Goal: Information Seeking & Learning: Compare options

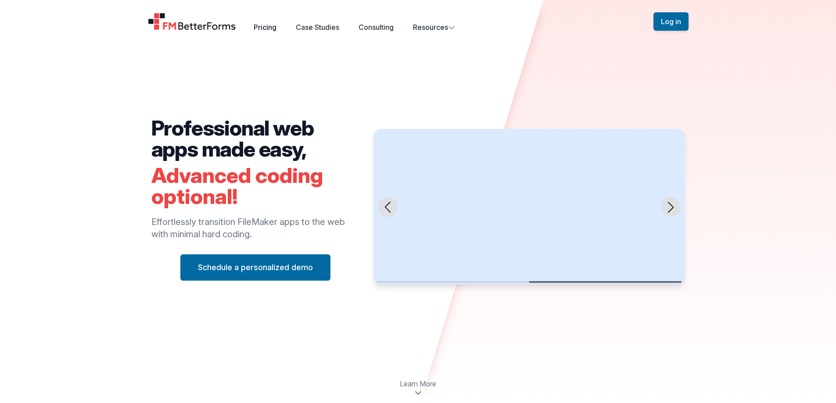
click at [265, 30] on link "Pricing" at bounding box center [265, 27] width 23 height 9
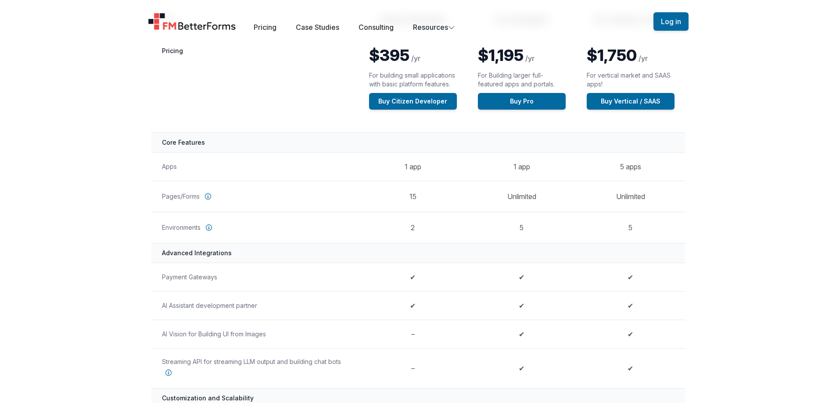
scroll to position [132, 0]
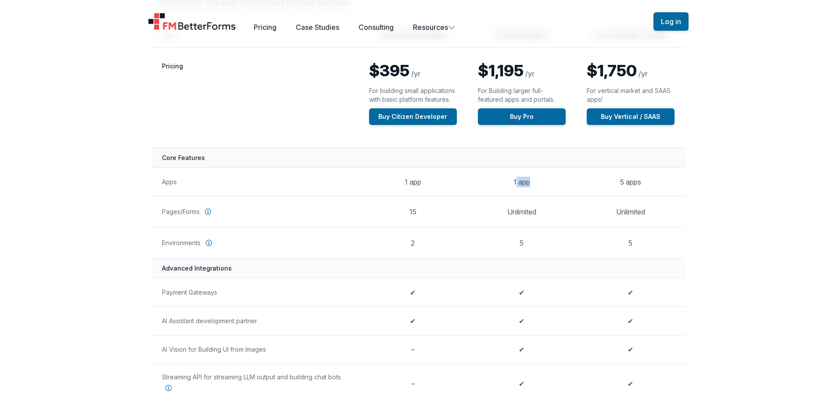
drag, startPoint x: 529, startPoint y: 183, endPoint x: 515, endPoint y: 183, distance: 13.6
click at [515, 183] on td "1 app" at bounding box center [521, 182] width 109 height 29
drag, startPoint x: 665, startPoint y: 183, endPoint x: 617, endPoint y: 185, distance: 48.8
click at [617, 185] on td "5 apps" at bounding box center [630, 182] width 109 height 29
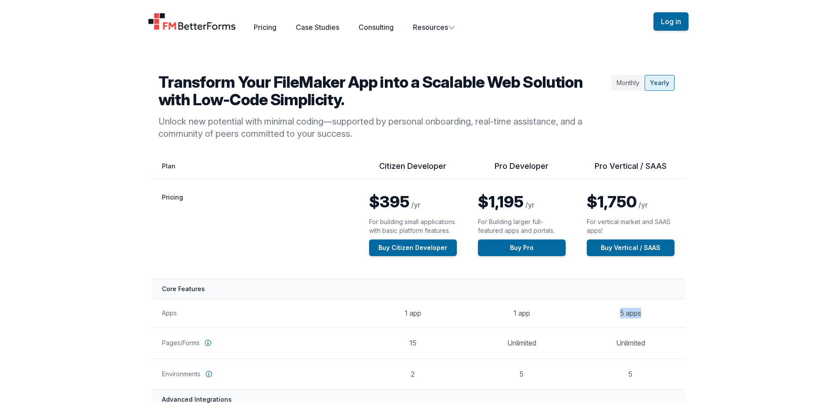
scroll to position [0, 0]
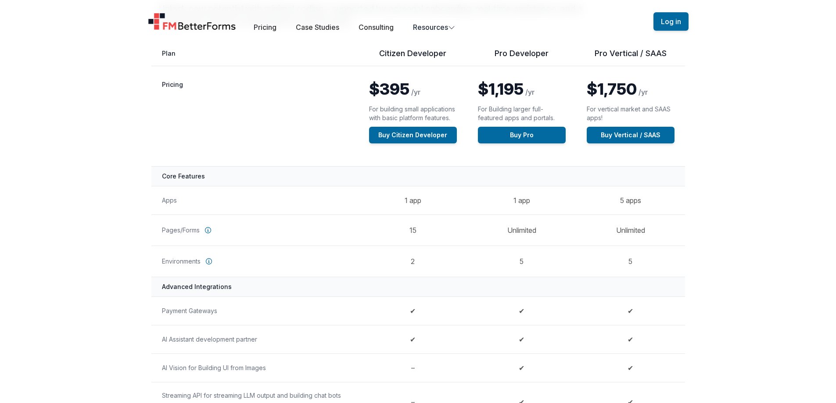
scroll to position [132, 0]
